Goal: Check status: Check status

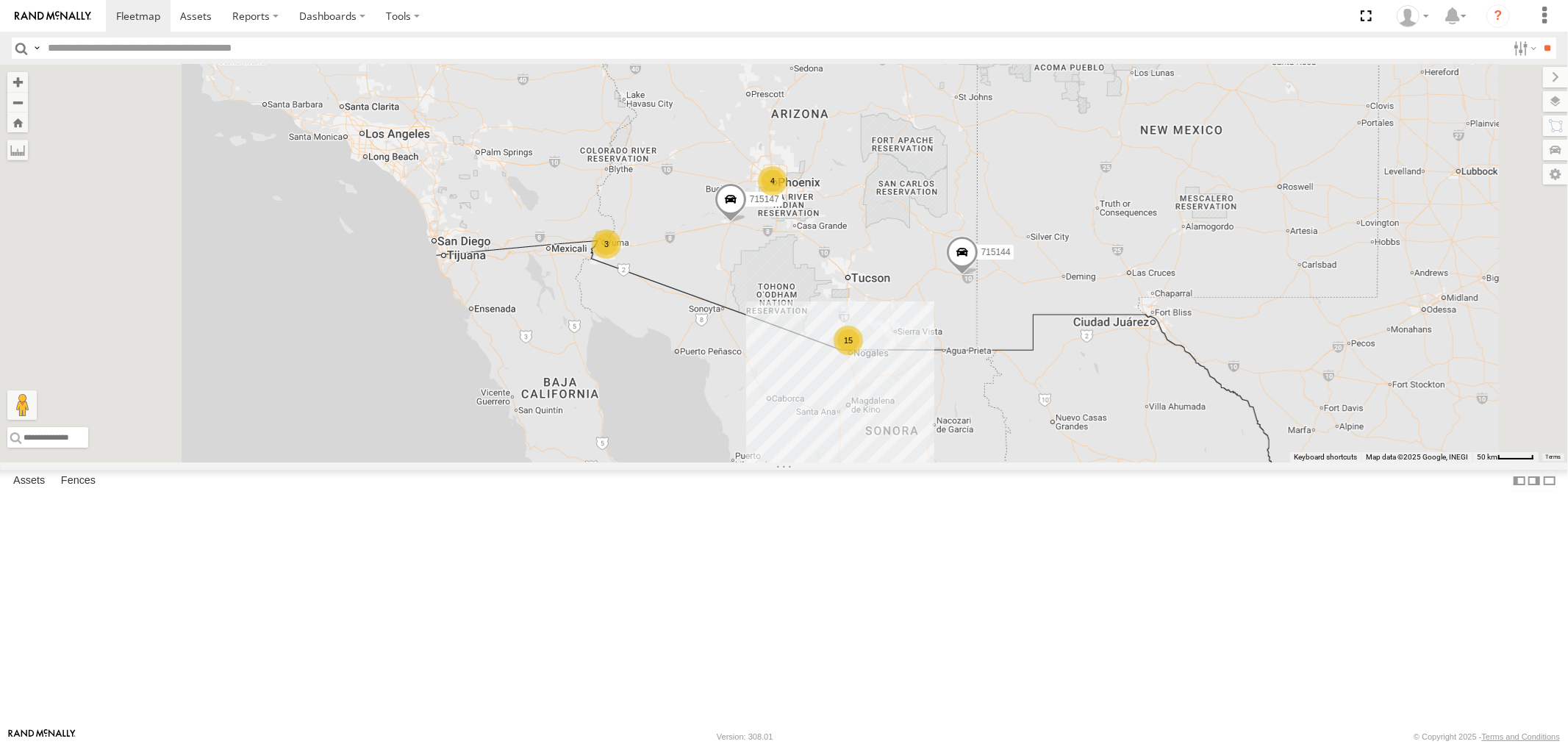
click at [0, 0] on div "All Assets" at bounding box center [0, 0] width 0 height 0
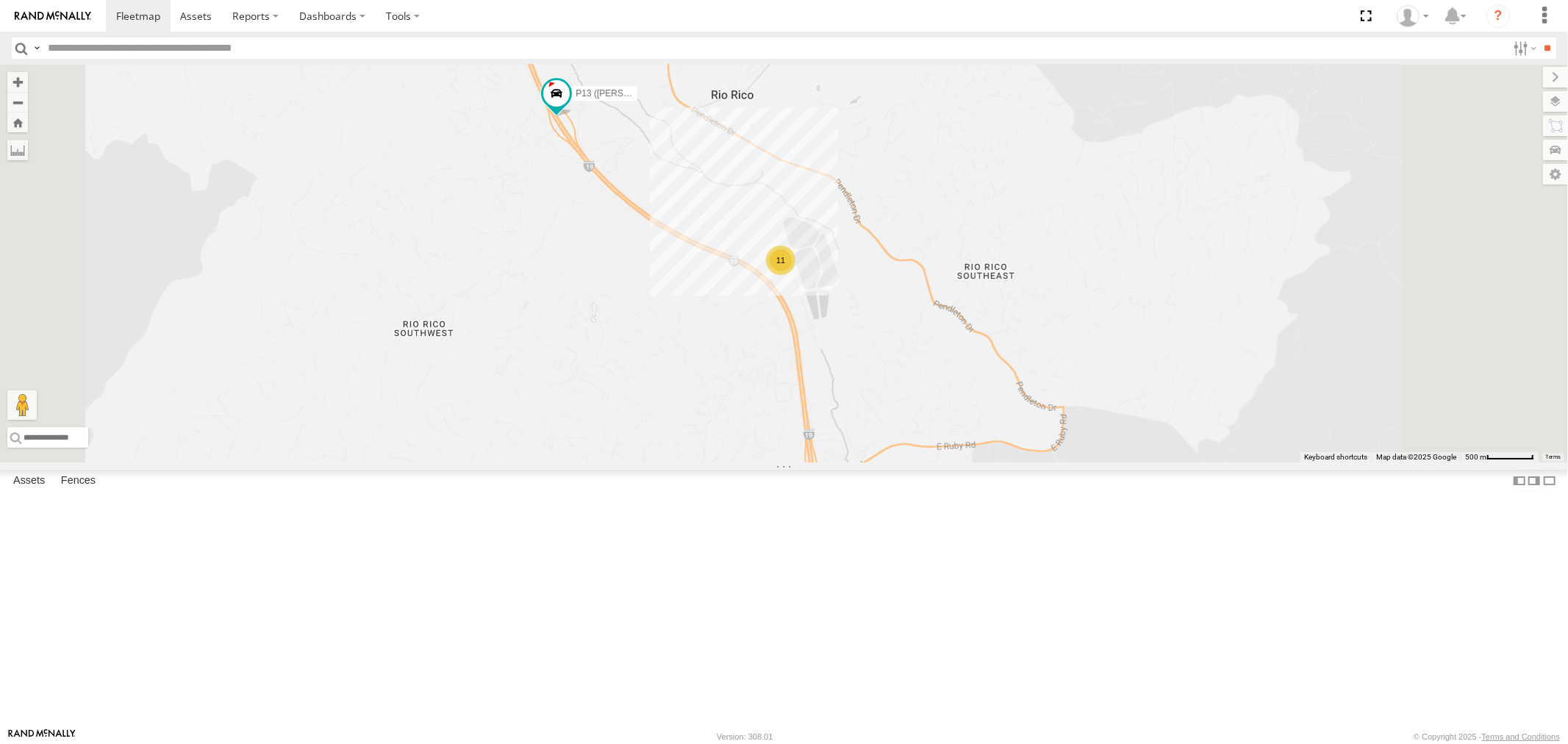
click at [0, 0] on div "All Assets" at bounding box center [0, 0] width 0 height 0
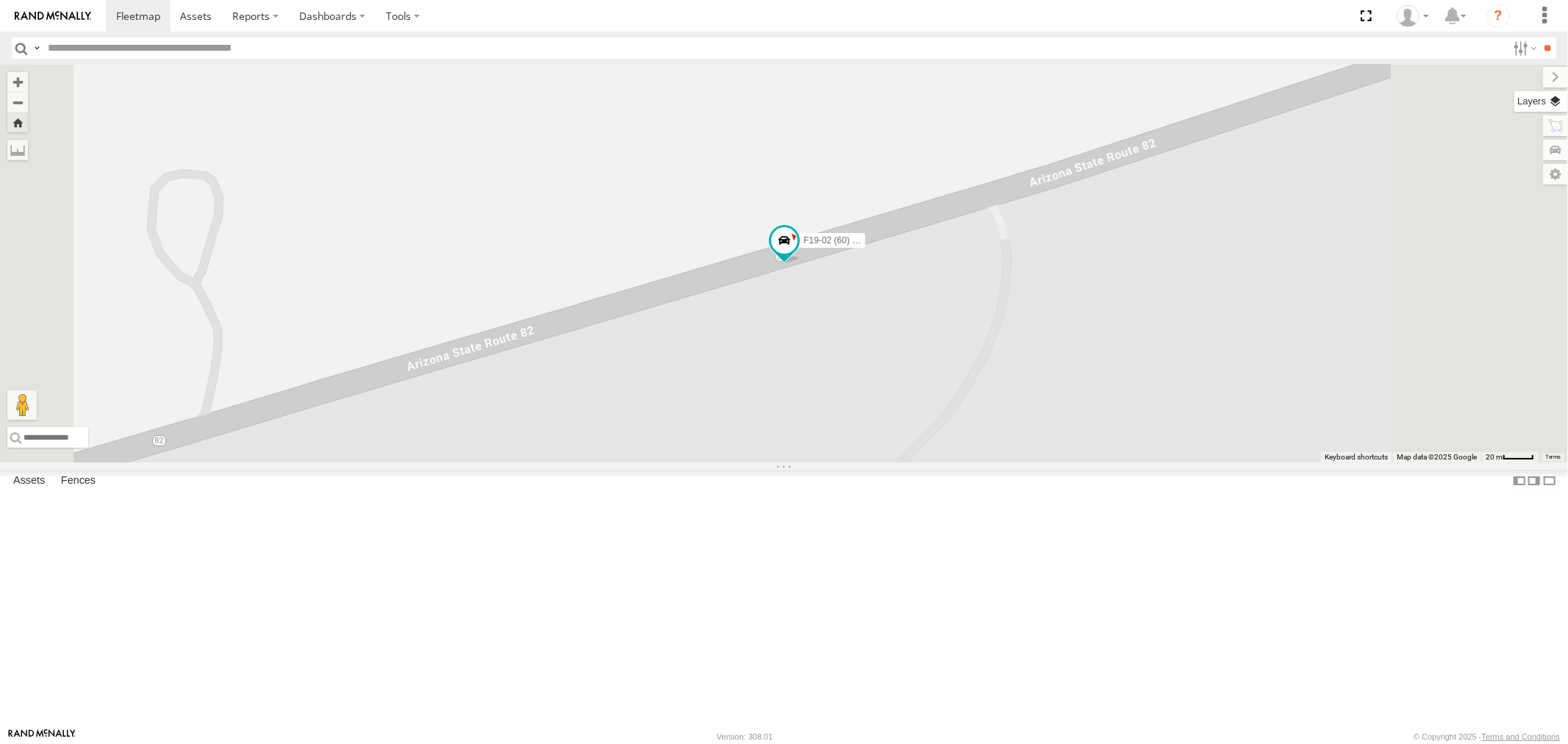
click at [1045, 105] on label at bounding box center [1541, 101] width 54 height 21
click at [0, 0] on span "Basemaps" at bounding box center [0, 0] width 0 height 0
click at [0, 0] on span "Satellite" at bounding box center [0, 0] width 0 height 0
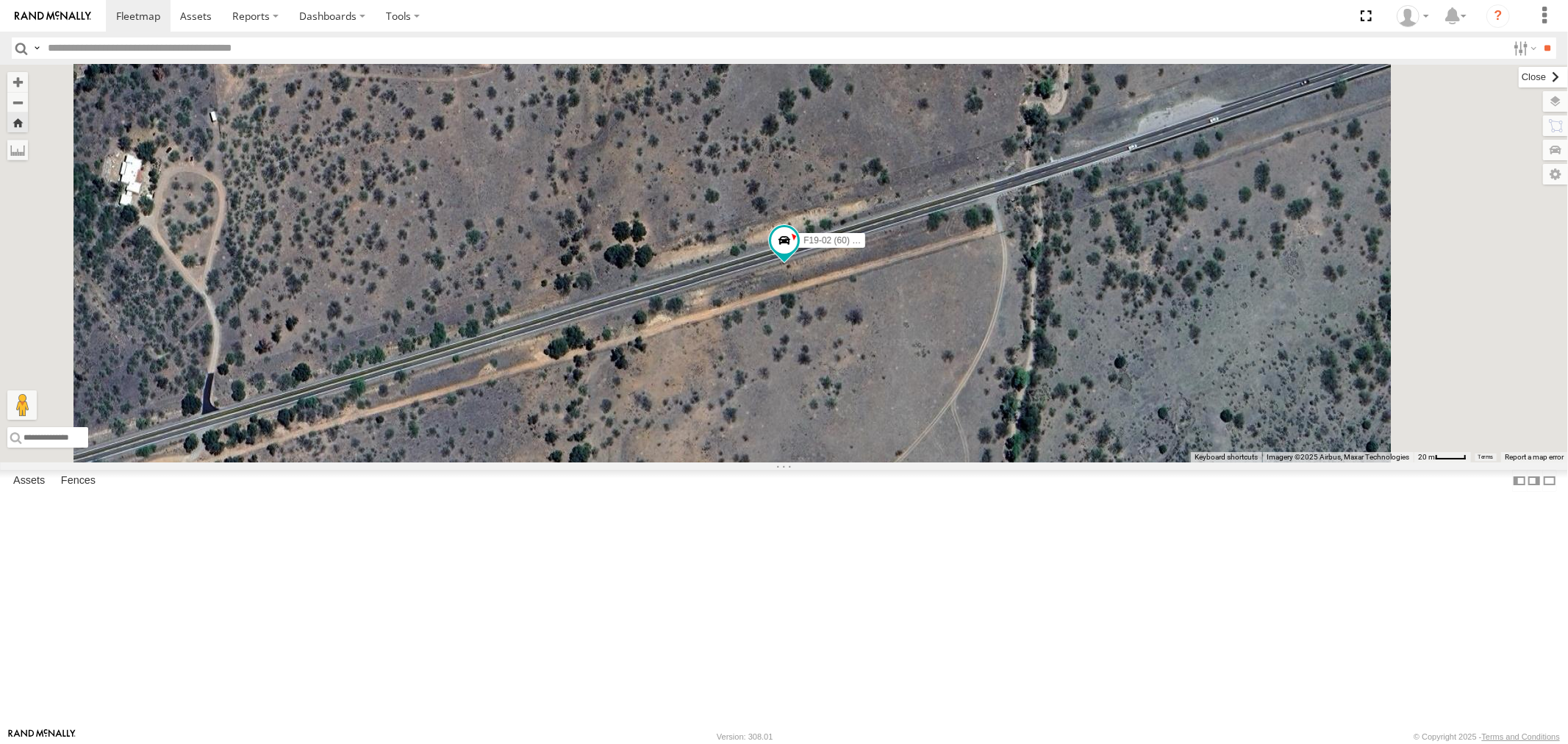
click at [1045, 81] on label at bounding box center [1543, 77] width 49 height 21
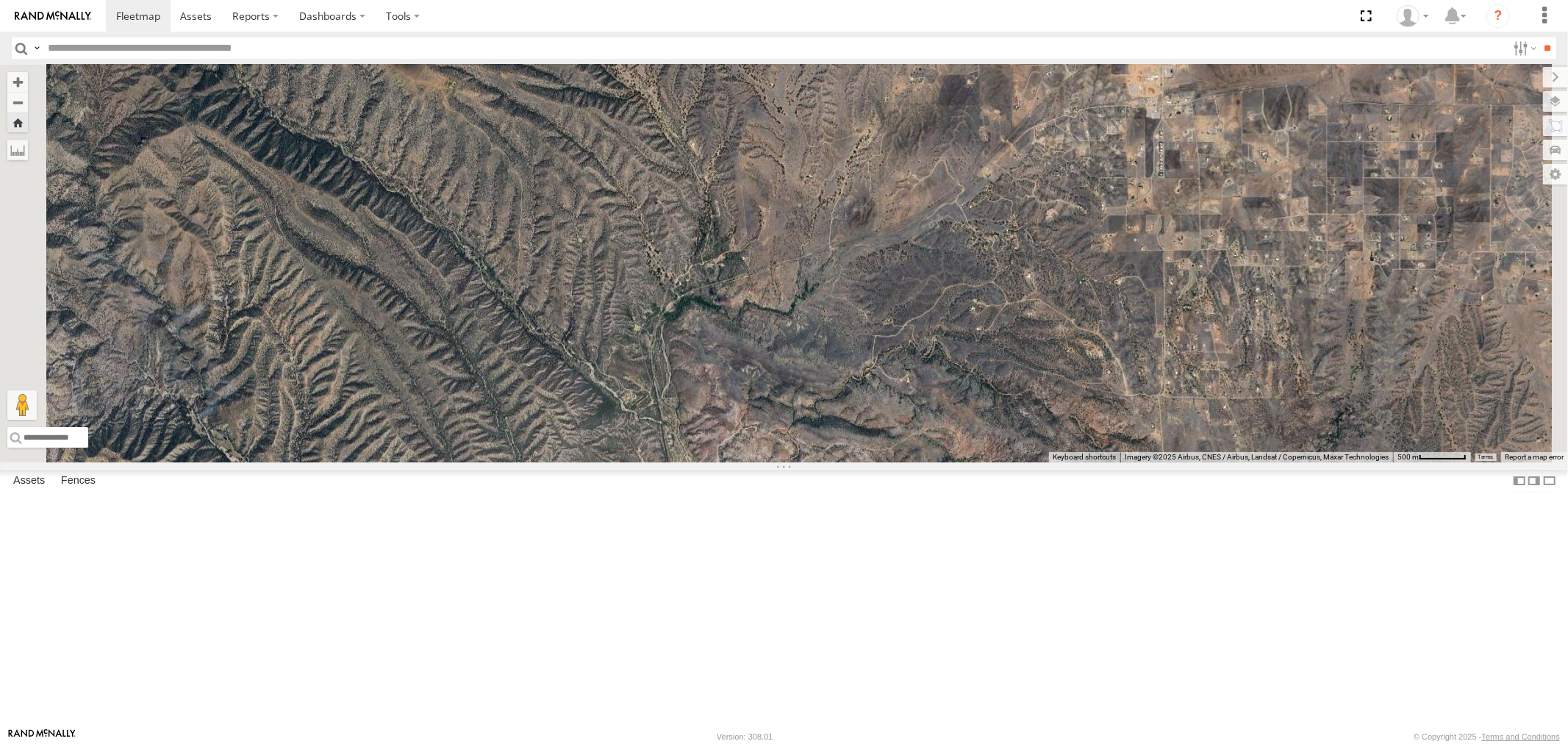
click at [0, 0] on div "P9" at bounding box center [0, 0] width 0 height 0
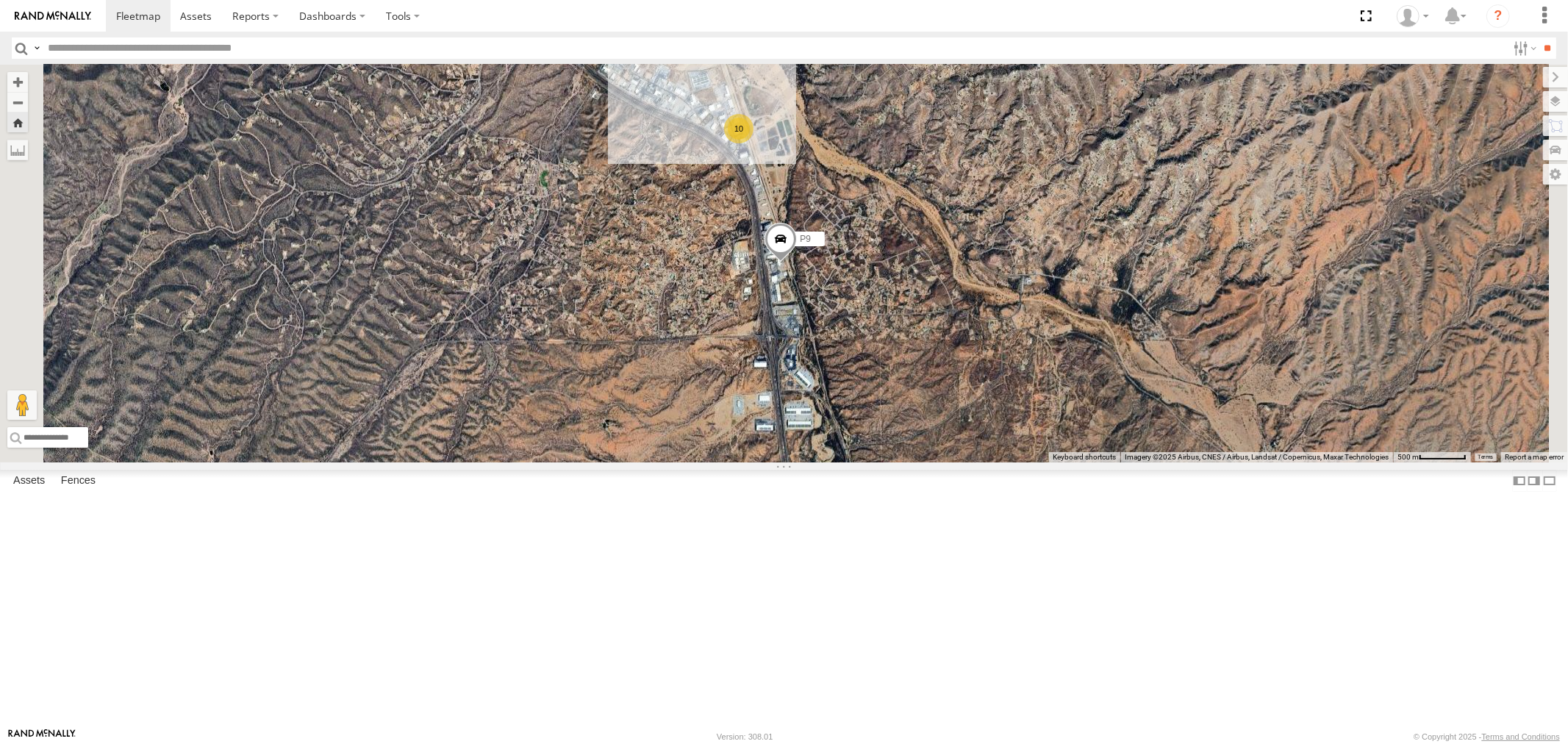
click at [0, 0] on div "P9 All Assets" at bounding box center [0, 0] width 0 height 0
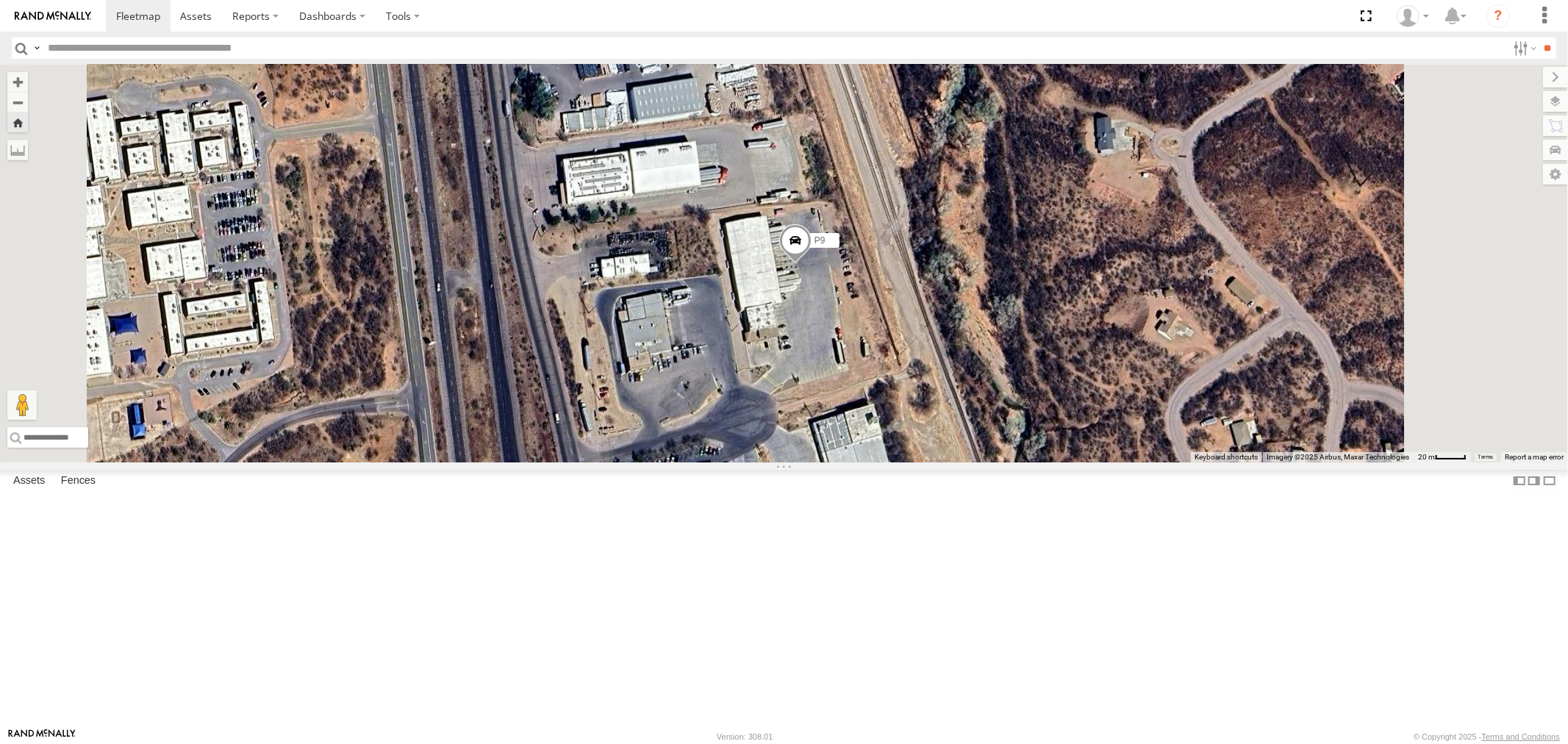
click at [0, 0] on div "All Assets" at bounding box center [0, 0] width 0 height 0
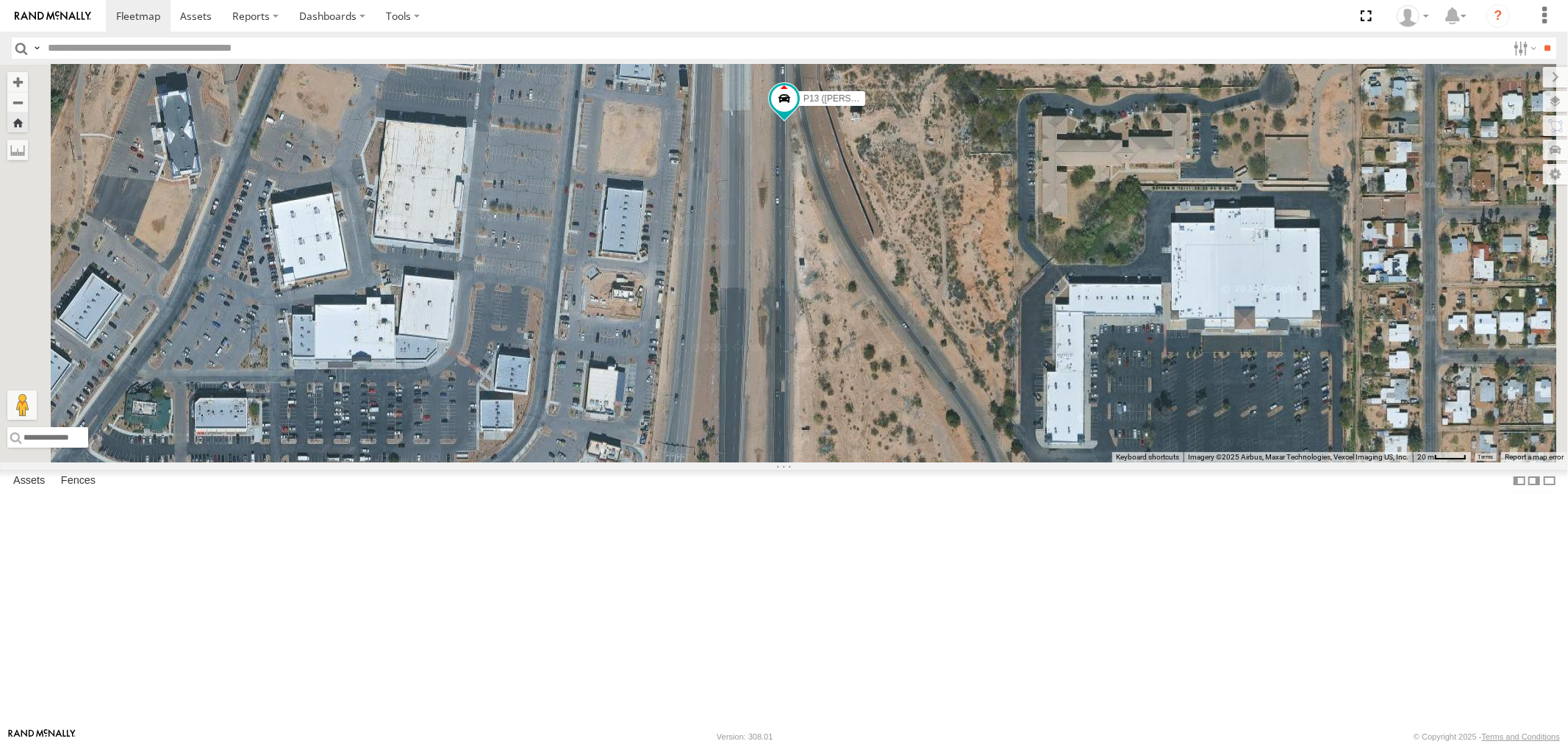
click at [0, 0] on div "All Assets" at bounding box center [0, 0] width 0 height 0
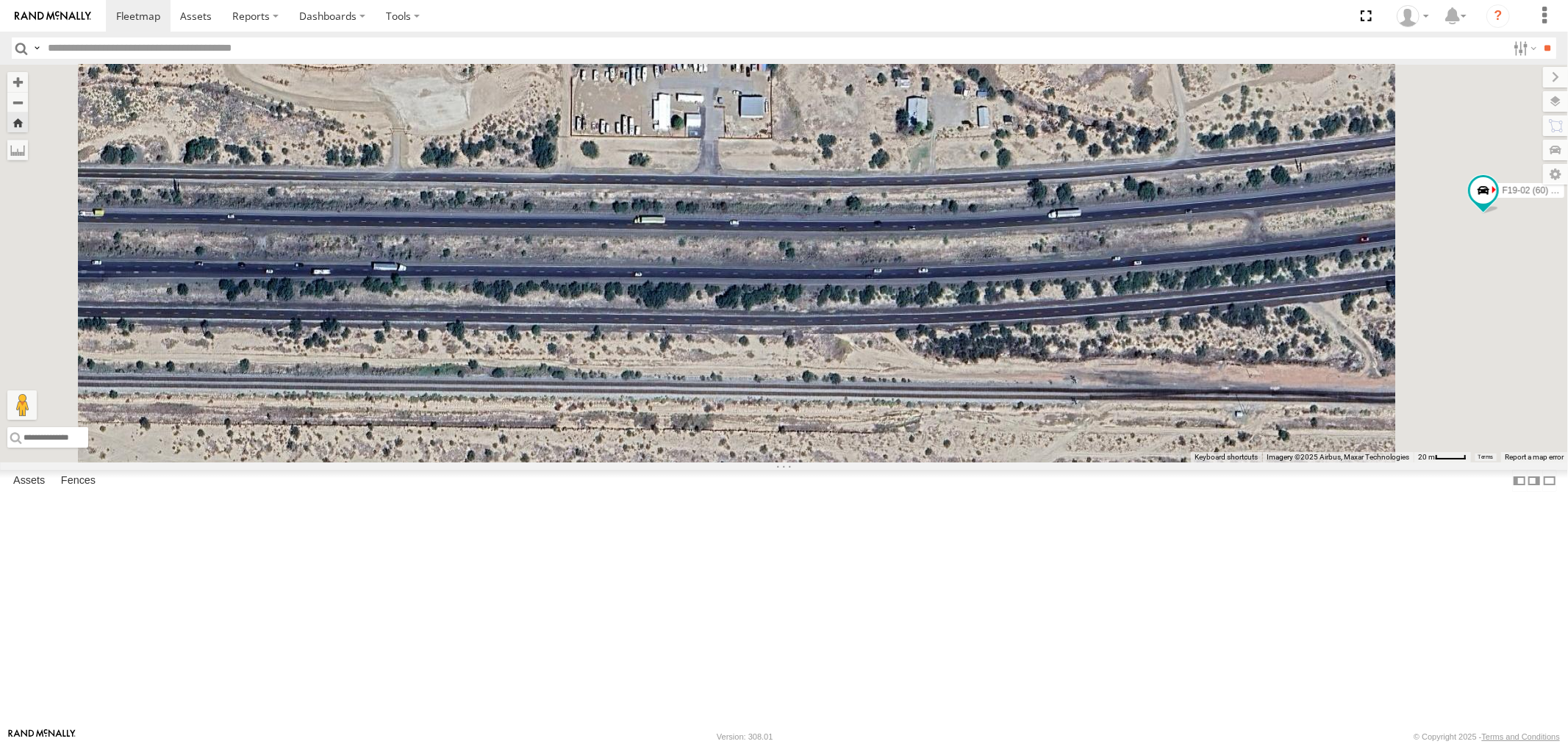
click at [0, 0] on div "F19-02 (60) - [PERSON_NAME]" at bounding box center [0, 0] width 0 height 0
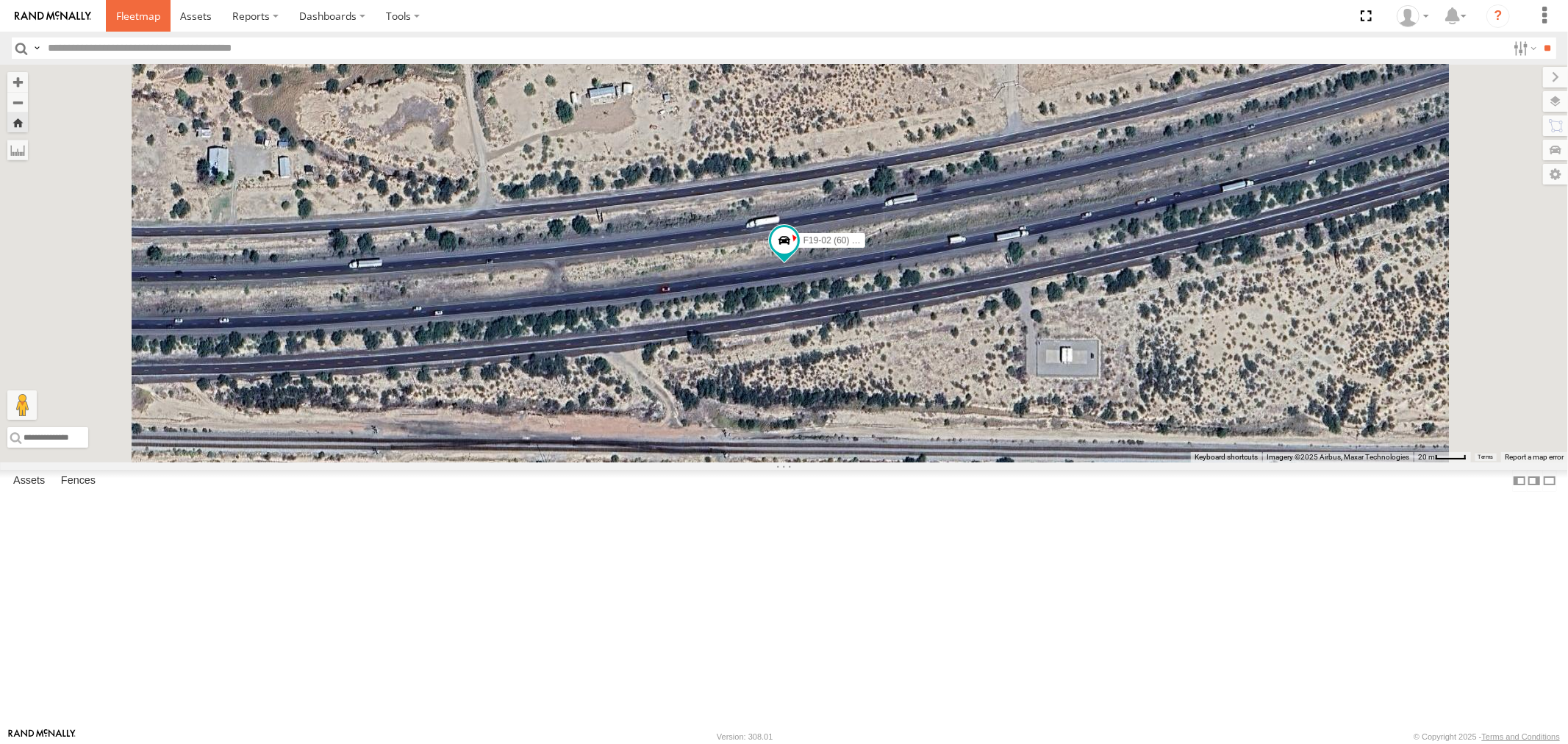
click at [127, 14] on span at bounding box center [138, 15] width 44 height 14
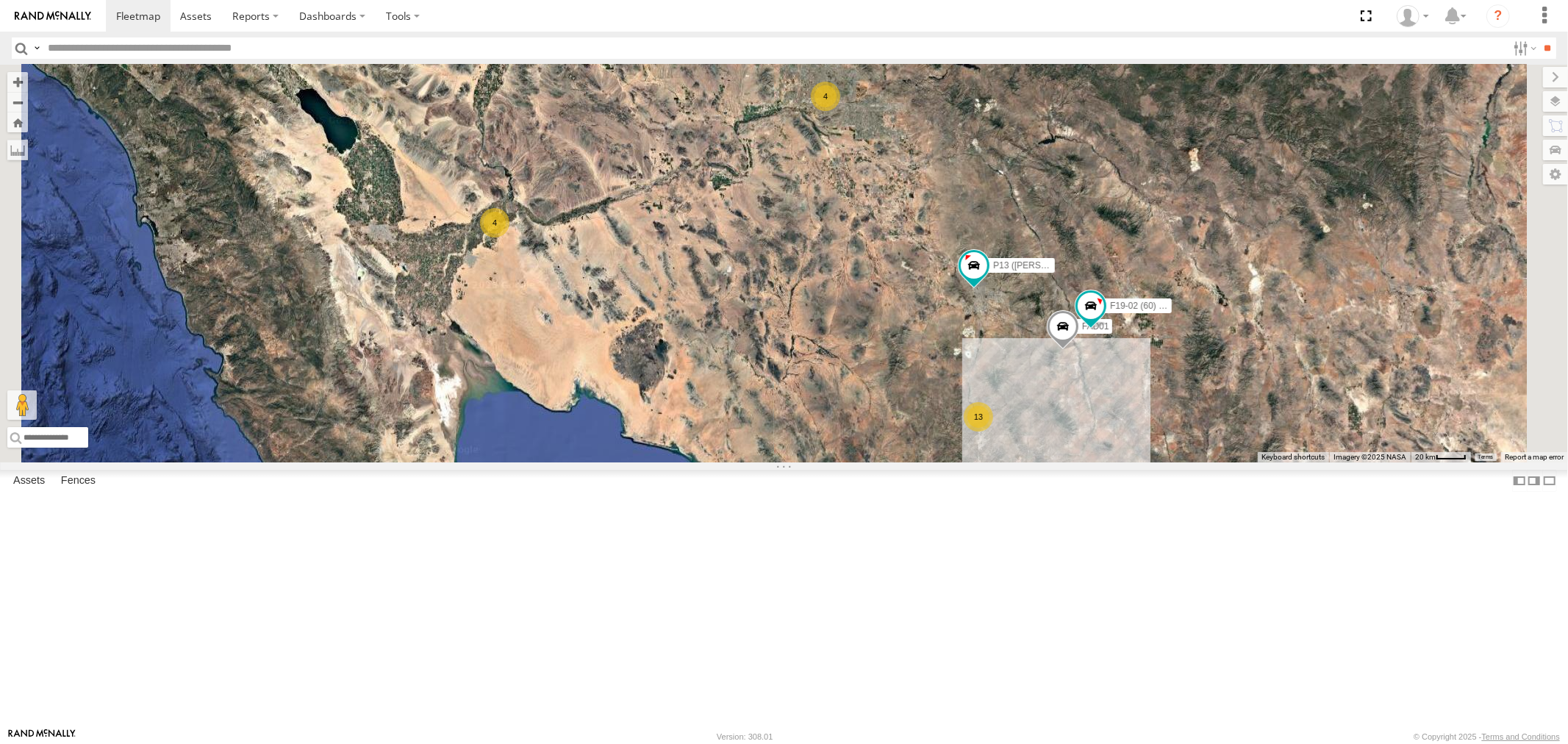
click at [0, 0] on div "F19-02 (60) - [PERSON_NAME]" at bounding box center [0, 0] width 0 height 0
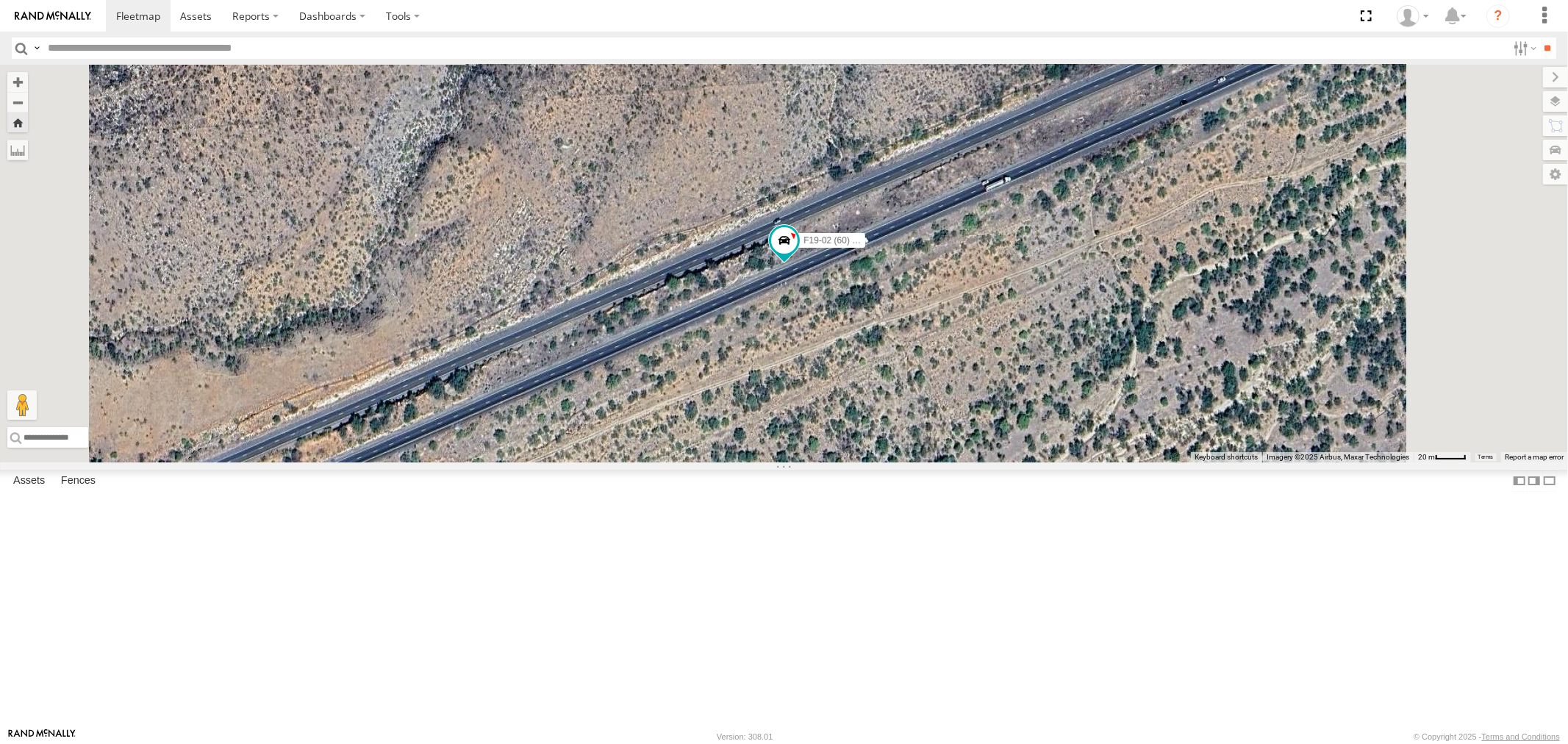
click at [0, 0] on div "All Assets" at bounding box center [0, 0] width 0 height 0
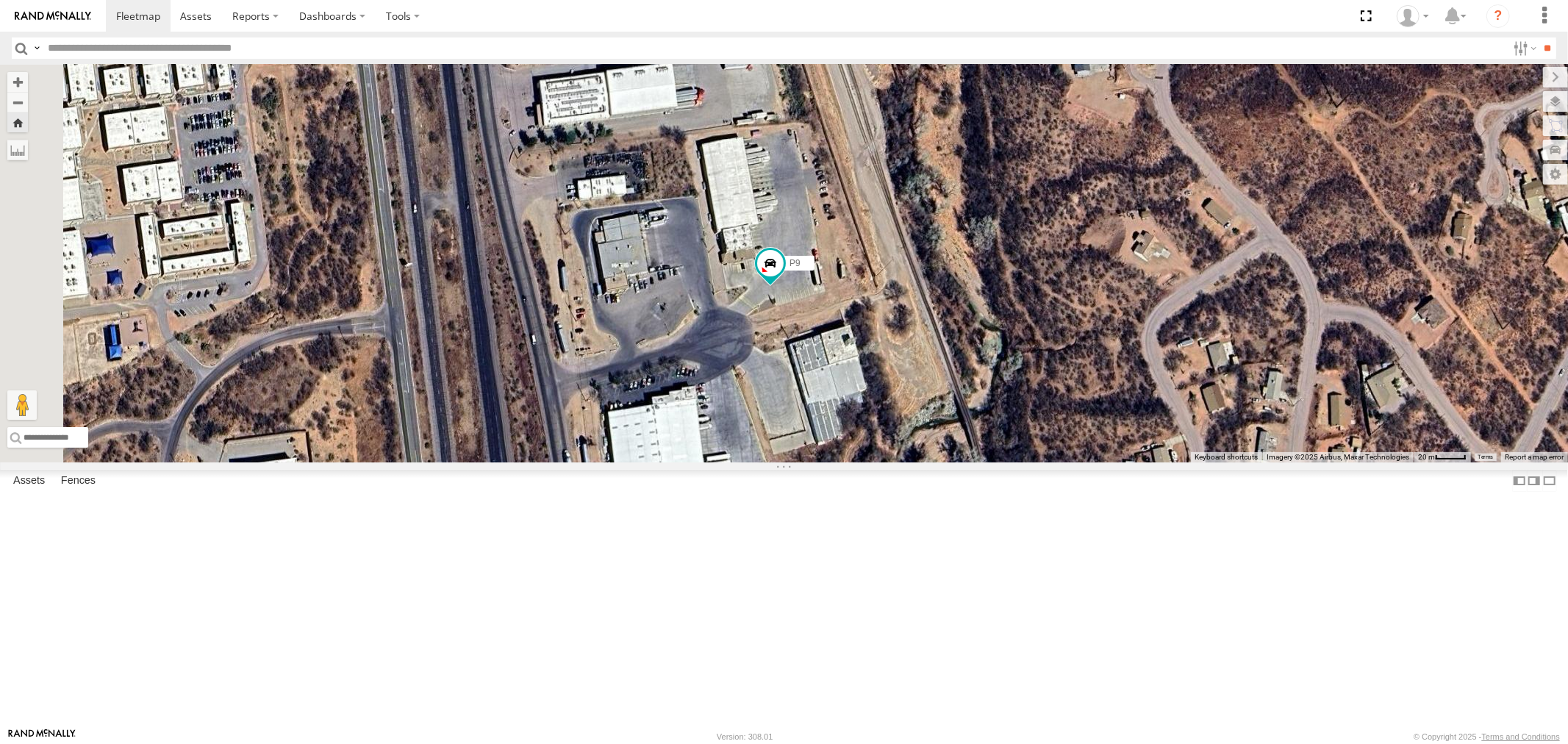
click at [0, 0] on div "715144" at bounding box center [0, 0] width 0 height 0
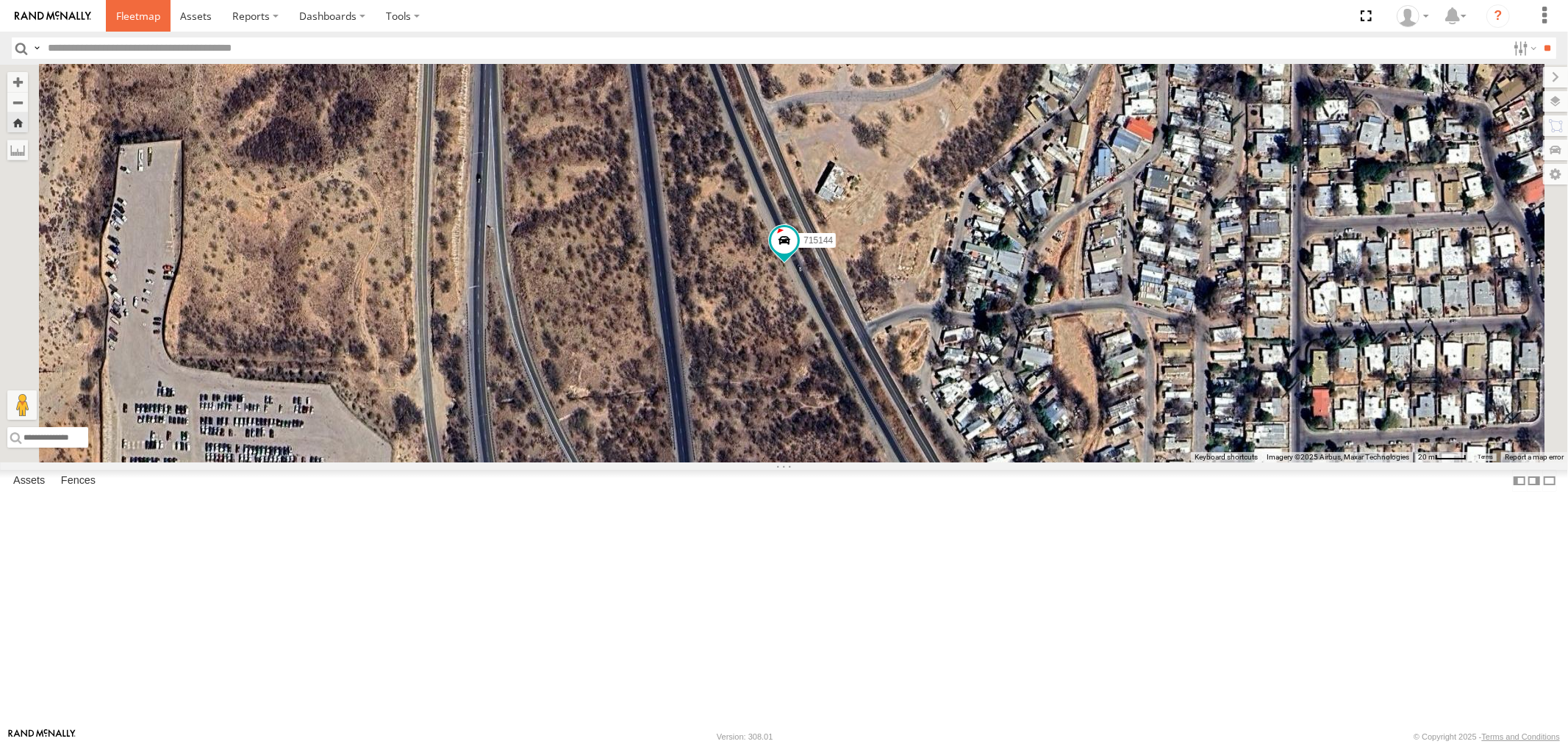
click at [138, 11] on span at bounding box center [138, 15] width 44 height 14
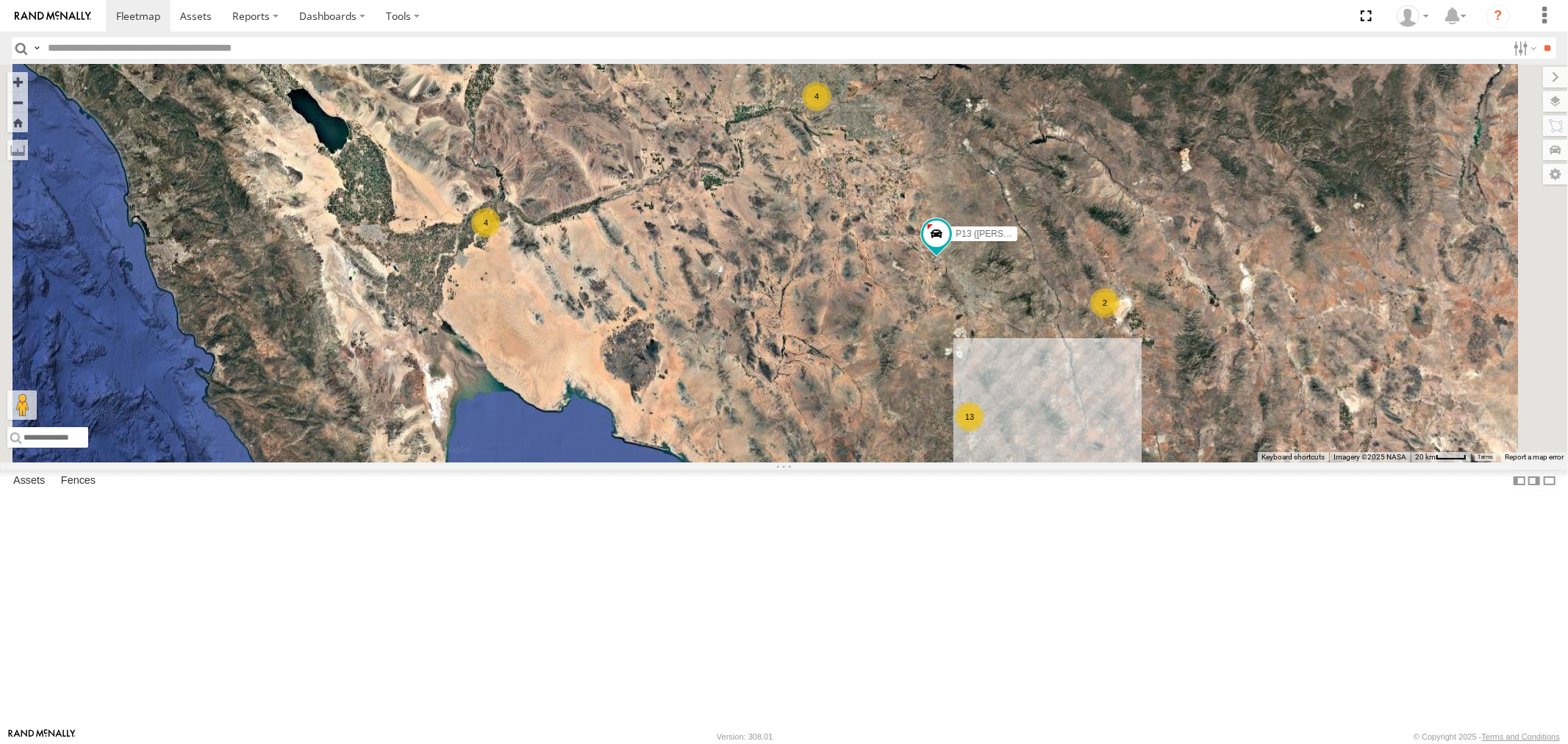
click at [0, 0] on div "715144" at bounding box center [0, 0] width 0 height 0
